Goal: Task Accomplishment & Management: Manage account settings

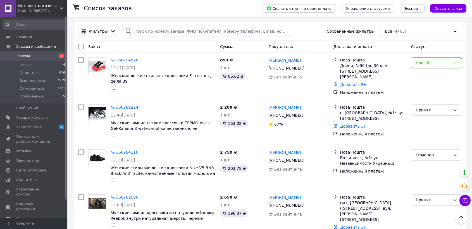
scroll to position [217, 0]
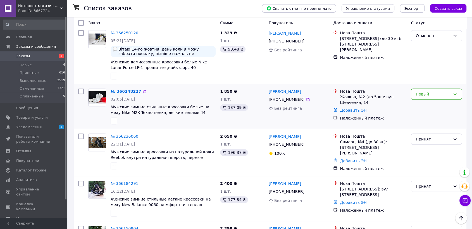
click at [132, 95] on div "№ 366248227 02:05, 12.10.2025 Мужские зимние стильные кроссовки белые на меху N…" at bounding box center [163, 106] width 110 height 40
click at [124, 89] on link "№ 366248227" at bounding box center [126, 91] width 30 height 4
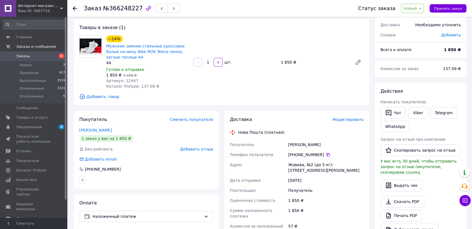
scroll to position [42, 0]
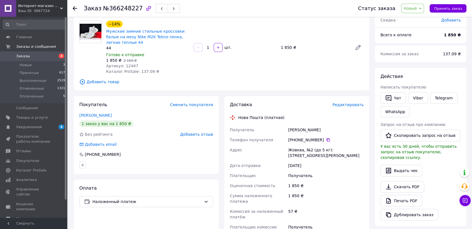
click at [407, 7] on span "Новый" at bounding box center [412, 9] width 23 height 10
click at [411, 18] on li "Принят" at bounding box center [417, 19] width 30 height 8
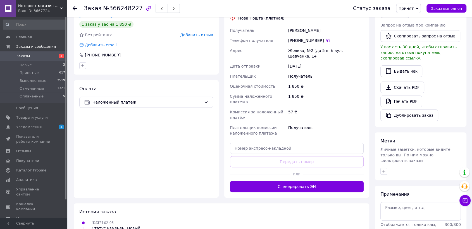
scroll to position [166, 0]
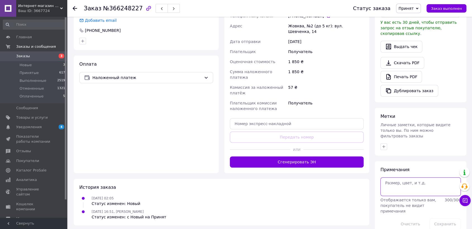
click at [402, 179] on textarea at bounding box center [421, 187] width 81 height 18
type textarea "44"
click at [450, 219] on button "Сохранить" at bounding box center [446, 224] width 32 height 11
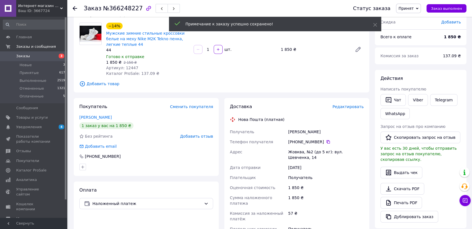
scroll to position [0, 0]
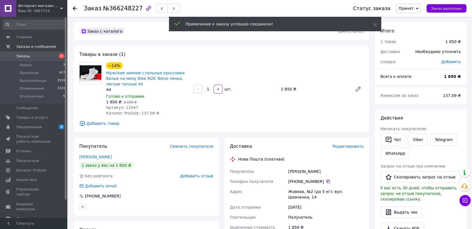
click at [130, 110] on span "Артикул: 12447" at bounding box center [122, 107] width 32 height 4
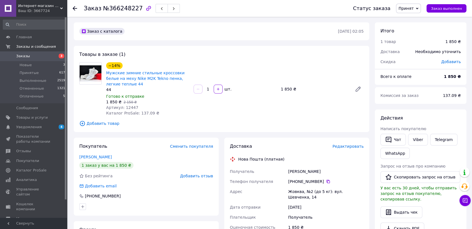
drag, startPoint x: 130, startPoint y: 110, endPoint x: 125, endPoint y: 110, distance: 5.0
click at [125, 110] on span "Артикул: 12447" at bounding box center [122, 107] width 32 height 4
copy span "12447"
click at [42, 56] on span "Заказы" at bounding box center [34, 56] width 36 height 5
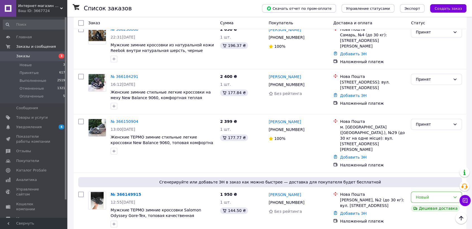
scroll to position [342, 0]
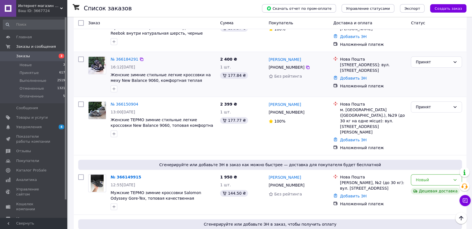
click at [354, 74] on div "Добавить ЭН" at bounding box center [373, 78] width 69 height 8
click at [352, 76] on link "Добавить ЭН" at bounding box center [353, 78] width 27 height 4
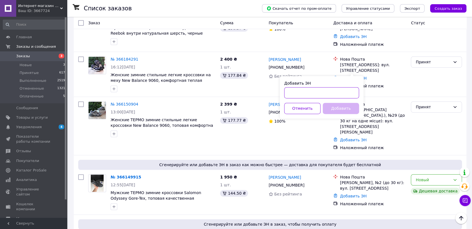
paste input "20451268826081"
type input "20451268826081"
click at [341, 107] on button "Добавить" at bounding box center [341, 108] width 36 height 11
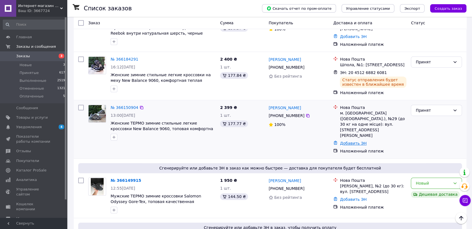
click at [353, 141] on link "Добавить ЭН" at bounding box center [353, 143] width 27 height 4
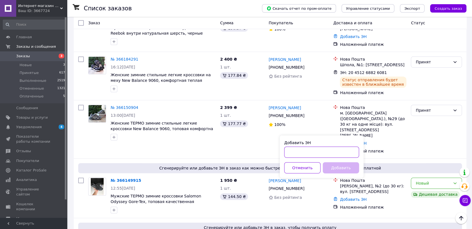
paste input "20451268632944"
type input "20451268632944"
click at [338, 167] on button "Добавить" at bounding box center [341, 167] width 36 height 11
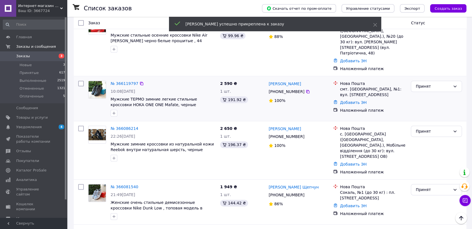
scroll to position [621, 0]
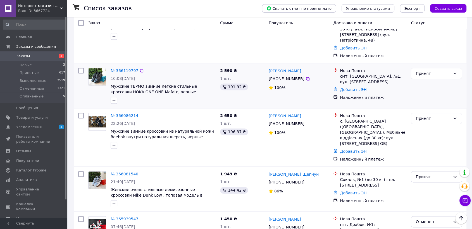
click at [353, 86] on div "Добавить ЭН" at bounding box center [373, 90] width 69 height 8
click at [353, 87] on link "Добавить ЭН" at bounding box center [353, 89] width 27 height 4
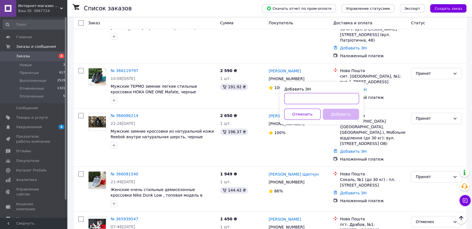
paste input "20451268489133"
type input "20451268489133"
click at [337, 112] on button "Добавить" at bounding box center [341, 114] width 36 height 11
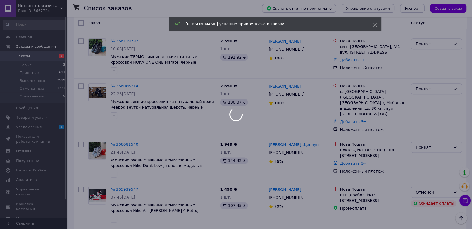
scroll to position [683, 0]
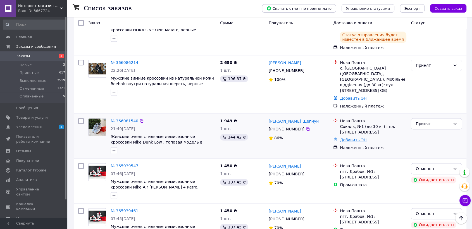
click at [345, 138] on link "Добавить ЭН" at bounding box center [353, 140] width 27 height 4
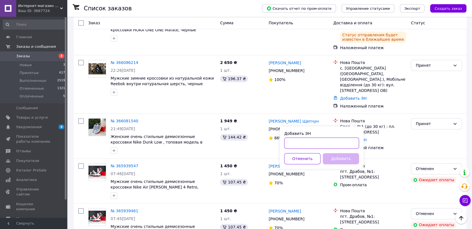
paste input "20451268399880"
type input "20451268399880"
click at [345, 156] on button "Добавить" at bounding box center [341, 158] width 36 height 11
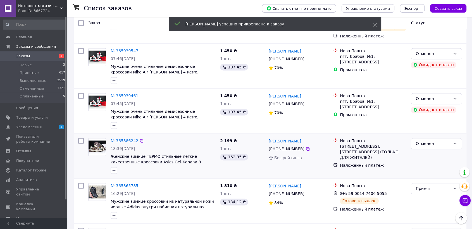
scroll to position [855, 0]
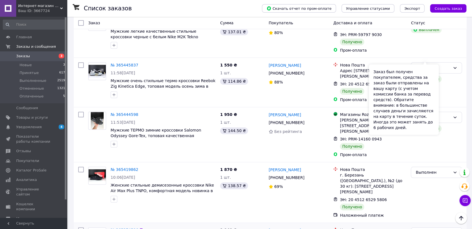
scroll to position [559, 0]
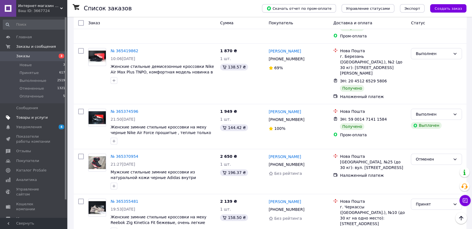
click at [37, 119] on span "Товары и услуги" at bounding box center [32, 117] width 32 height 5
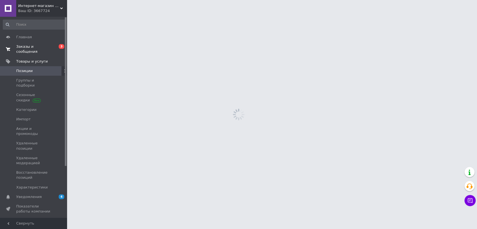
click at [38, 42] on link "Заказы и сообщения 0 3" at bounding box center [34, 49] width 68 height 15
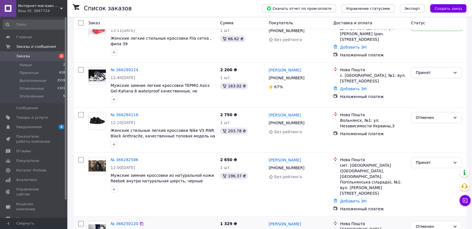
scroll to position [62, 0]
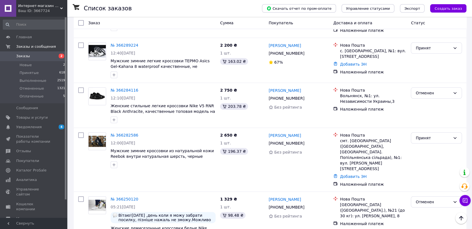
click at [46, 58] on span "Заказы" at bounding box center [34, 56] width 36 height 5
